Goal: Task Accomplishment & Management: Use online tool/utility

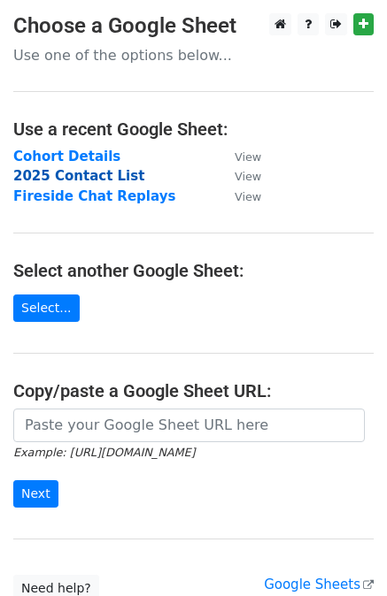
click at [76, 173] on strong "2025 Contact List" at bounding box center [78, 176] width 131 height 16
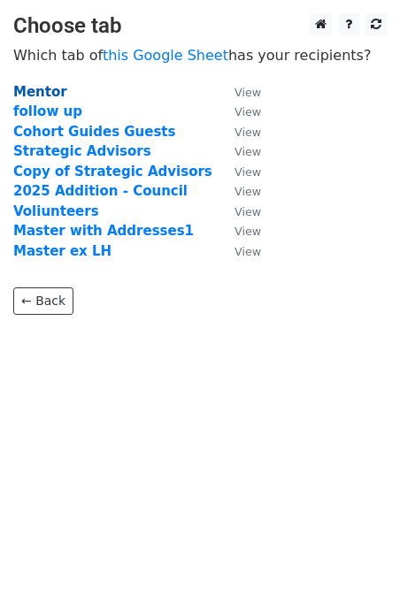
click at [45, 91] on strong "Mentor" at bounding box center [40, 92] width 54 height 16
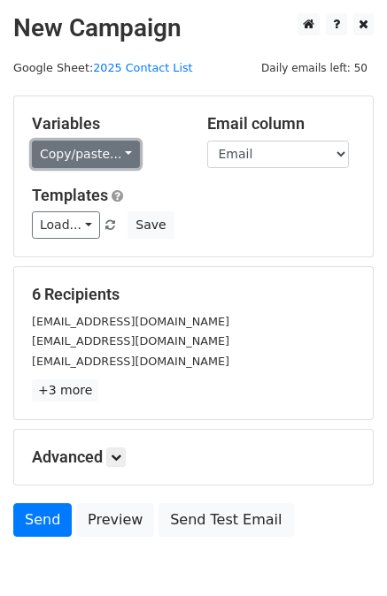
click at [75, 151] on link "Copy/paste..." at bounding box center [86, 154] width 108 height 27
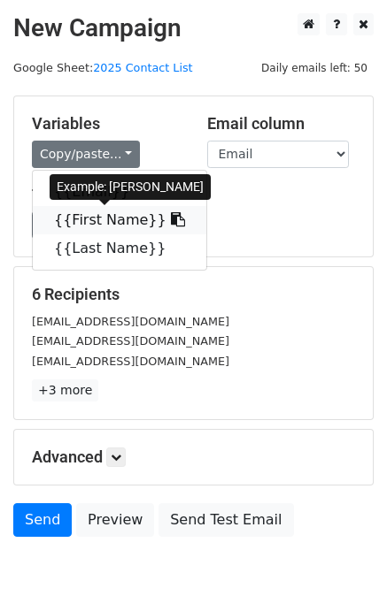
click at [80, 218] on link "{{First Name}}" at bounding box center [119, 220] width 173 height 28
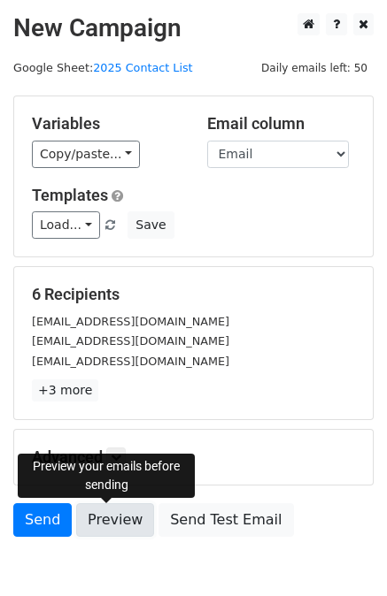
click at [87, 520] on link "Preview" at bounding box center [115, 520] width 78 height 34
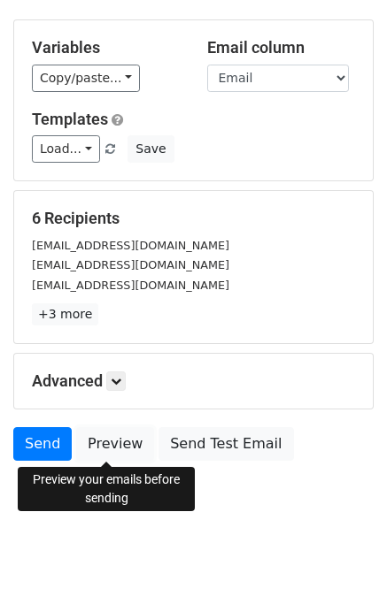
scroll to position [91, 0]
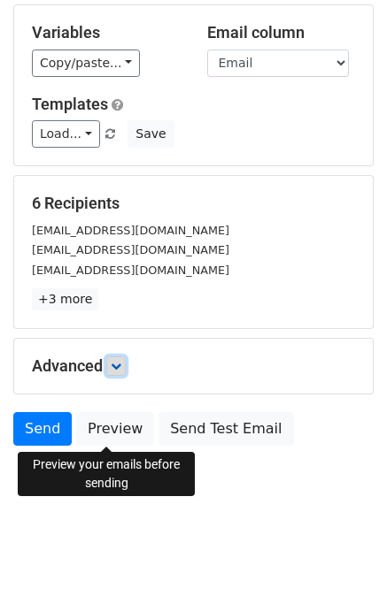
click at [121, 369] on icon at bounding box center [116, 366] width 11 height 11
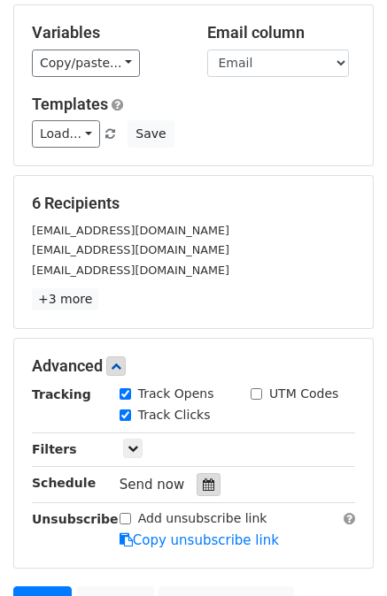
click at [203, 487] on icon at bounding box center [209, 485] width 12 height 12
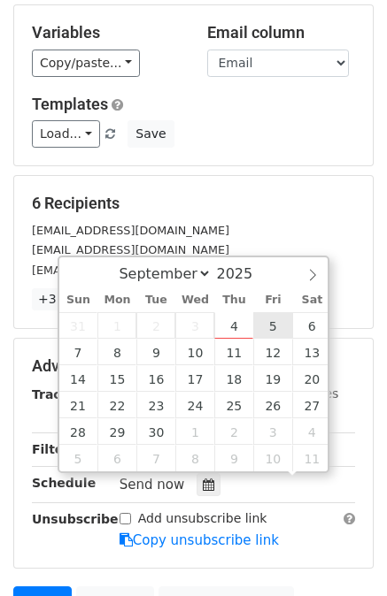
scroll to position [1, 0]
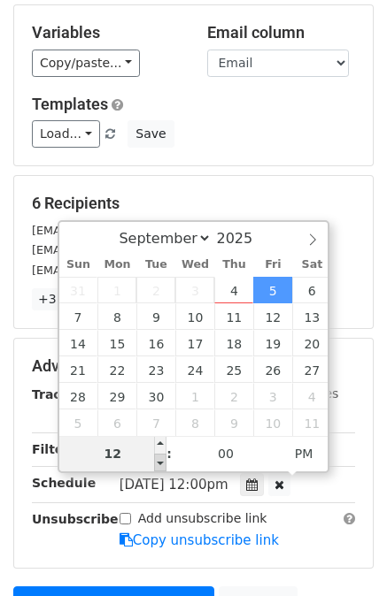
type input "[DATE] 11:00"
type input "11"
click at [158, 459] on span at bounding box center [160, 463] width 12 height 18
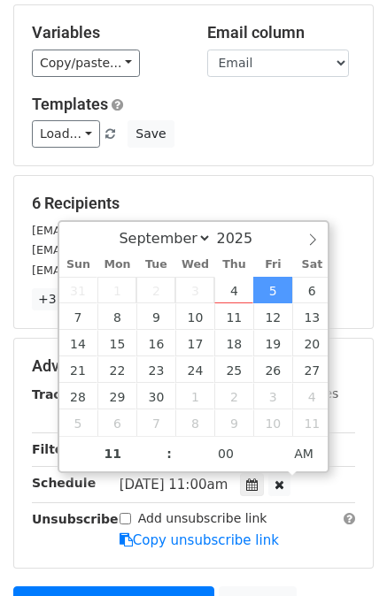
click at [15, 498] on div "Advanced Tracking Track Opens UTM Codes Track Clicks Filters Only include sprea…" at bounding box center [193, 453] width 358 height 229
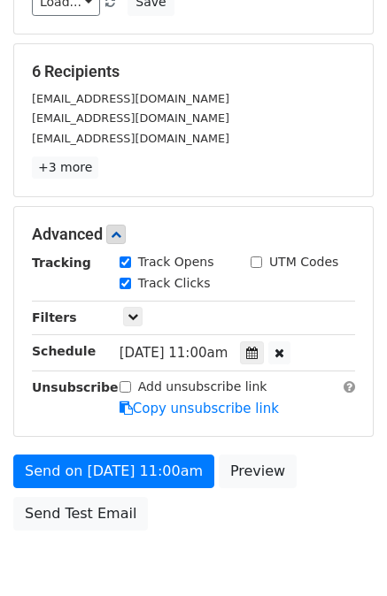
scroll to position [231, 0]
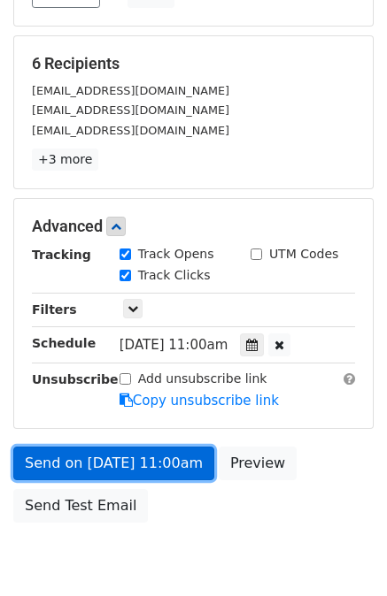
click at [128, 467] on link "Send on [DATE] 11:00am" at bounding box center [113, 464] width 201 height 34
